Goal: Use online tool/utility: Utilize a website feature to perform a specific function

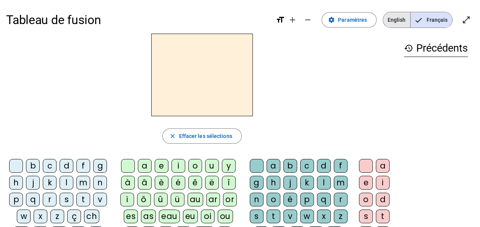
click at [393, 21] on span "English" at bounding box center [396, 19] width 27 height 15
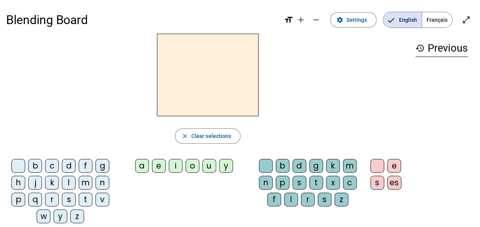
click at [147, 162] on div "a" at bounding box center [142, 166] width 14 height 14
click at [52, 164] on div "c" at bounding box center [52, 166] width 14 height 14
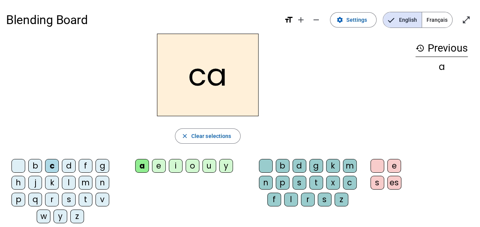
click at [288, 187] on div "p" at bounding box center [283, 183] width 14 height 14
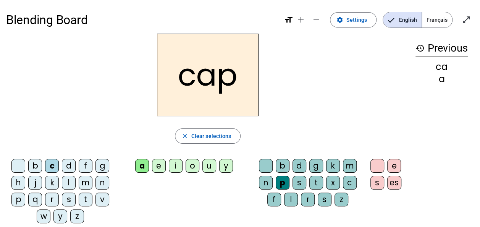
click at [323, 106] on div "cap" at bounding box center [207, 75] width 403 height 82
click at [192, 133] on span "Clear selections" at bounding box center [211, 135] width 40 height 9
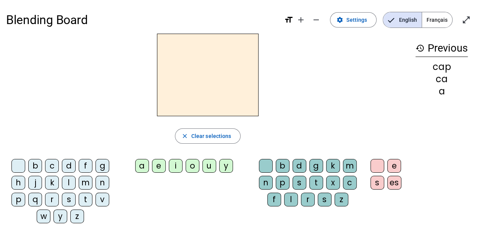
click at [299, 181] on div "s" at bounding box center [300, 183] width 14 height 14
click at [17, 178] on div "h" at bounding box center [18, 183] width 14 height 14
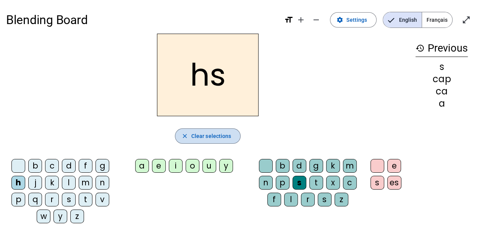
click at [202, 138] on span "Clear selections" at bounding box center [211, 135] width 40 height 9
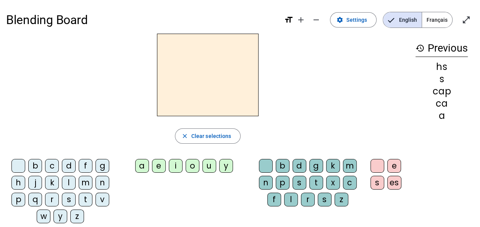
click at [62, 194] on div "s" at bounding box center [69, 199] width 14 height 14
click at [18, 183] on div "h" at bounding box center [18, 183] width 14 height 14
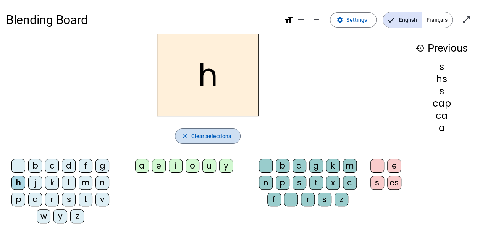
click at [185, 142] on span "button" at bounding box center [207, 136] width 65 height 18
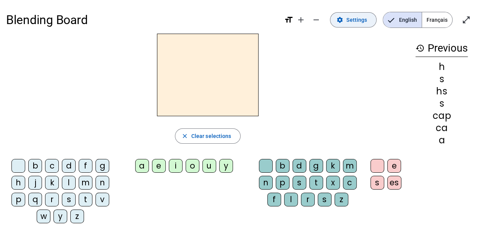
click at [351, 20] on span "Settings" at bounding box center [356, 19] width 21 height 9
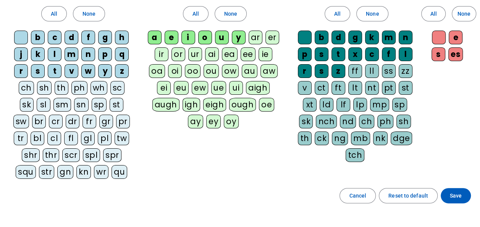
scroll to position [63, 0]
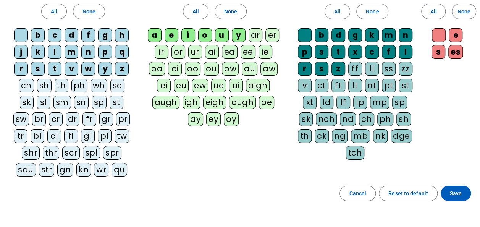
click at [42, 87] on div "sh" at bounding box center [44, 86] width 15 height 14
click at [44, 83] on div "sh" at bounding box center [44, 86] width 15 height 14
click at [73, 82] on div "ph" at bounding box center [79, 86] width 16 height 14
click at [78, 84] on div "ph" at bounding box center [79, 86] width 16 height 14
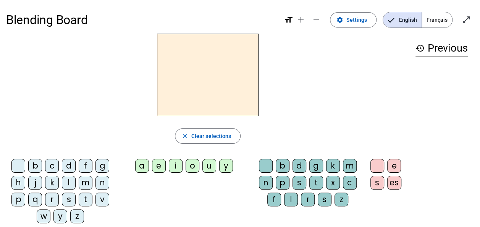
click at [178, 205] on div "b c d f g h j k l m n p q r s t v w y z a e i o u y b d g k m n p s t x c f l r…" at bounding box center [207, 192] width 403 height 73
